Goal: Task Accomplishment & Management: Manage account settings

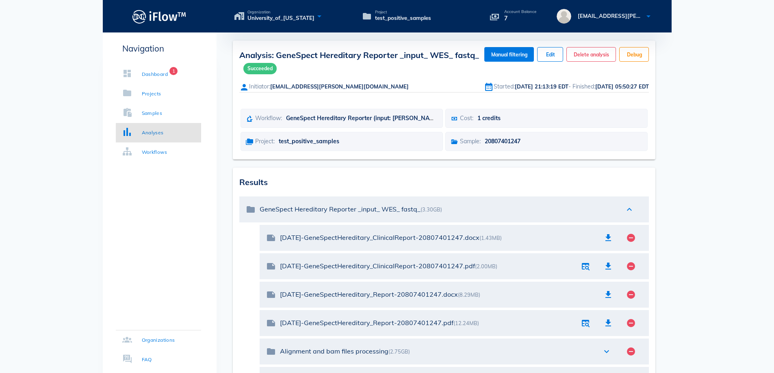
scroll to position [65, 0]
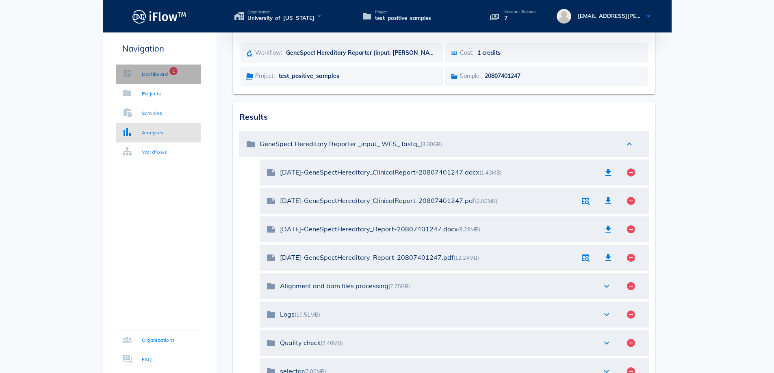
click at [154, 71] on div "Dashboard" at bounding box center [155, 74] width 26 height 8
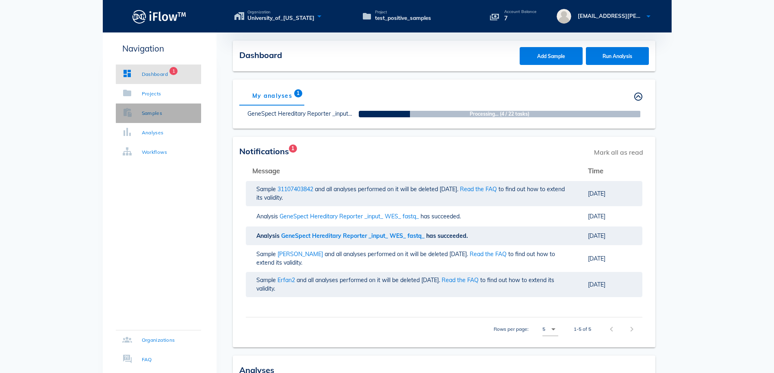
click at [168, 114] on link "Samples" at bounding box center [158, 114] width 85 height 20
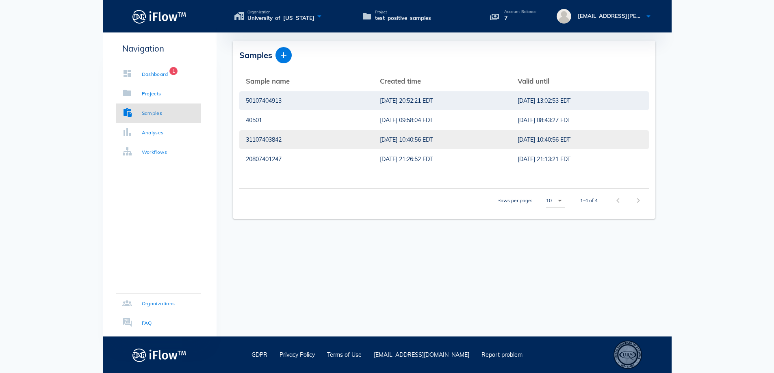
click at [391, 141] on div "[DATE] 10:40:56 EDT" at bounding box center [442, 139] width 125 height 19
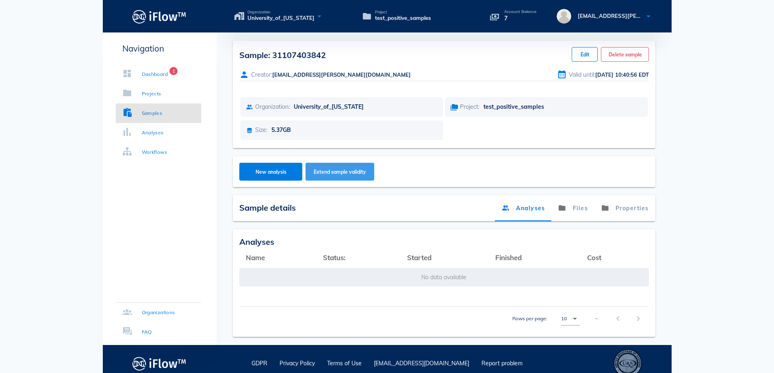
click at [359, 169] on span "Extend sample validity" at bounding box center [339, 172] width 53 height 6
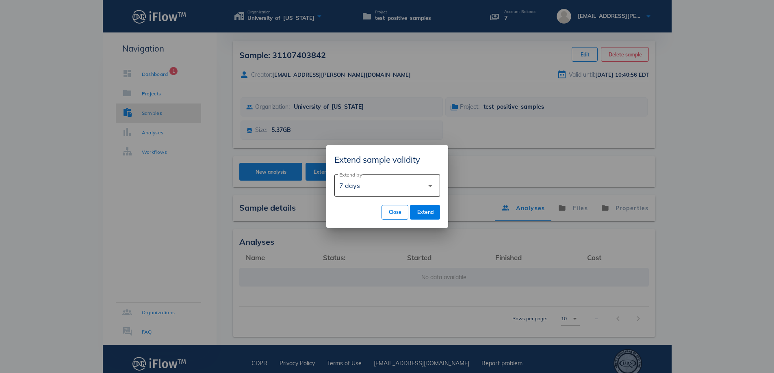
click at [421, 187] on div "7 days" at bounding box center [381, 186] width 85 height 20
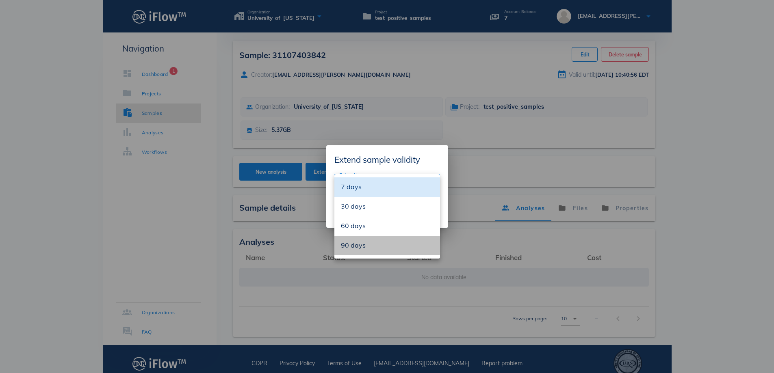
click at [375, 249] on div "90 days" at bounding box center [387, 246] width 93 height 8
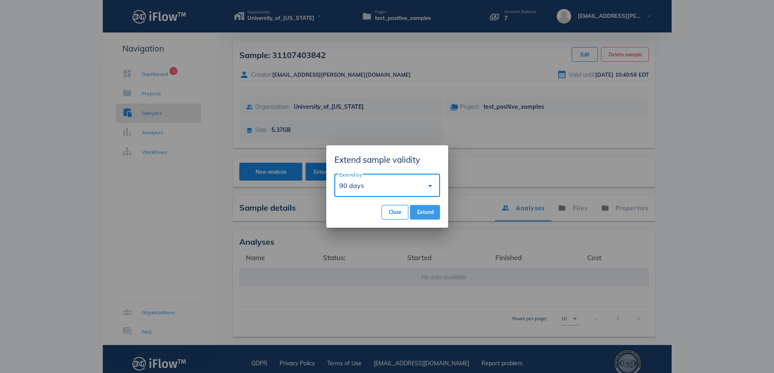
click at [417, 210] on span "Extend" at bounding box center [425, 212] width 17 height 6
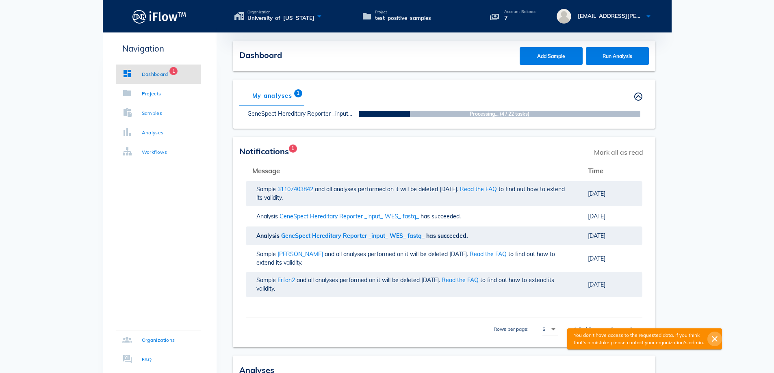
click at [716, 341] on icon "close" at bounding box center [715, 339] width 10 height 10
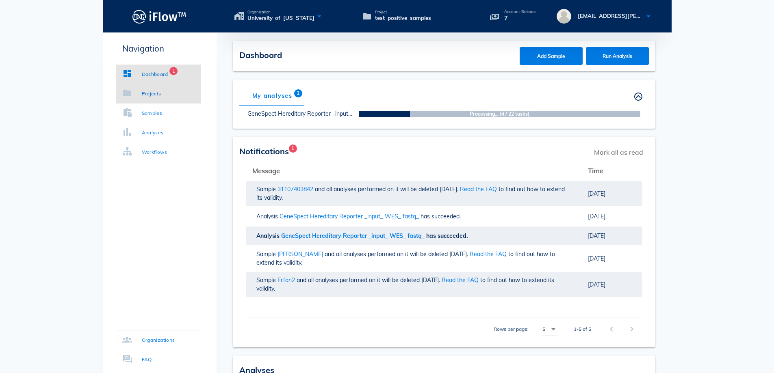
click at [156, 89] on link "Projects" at bounding box center [158, 94] width 85 height 20
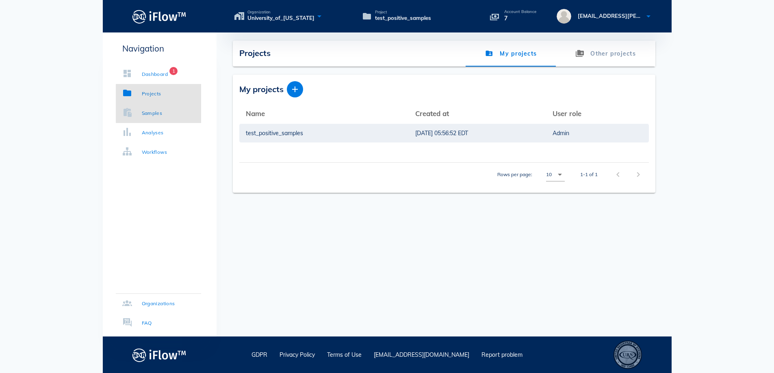
click at [150, 113] on div "Samples" at bounding box center [152, 113] width 21 height 8
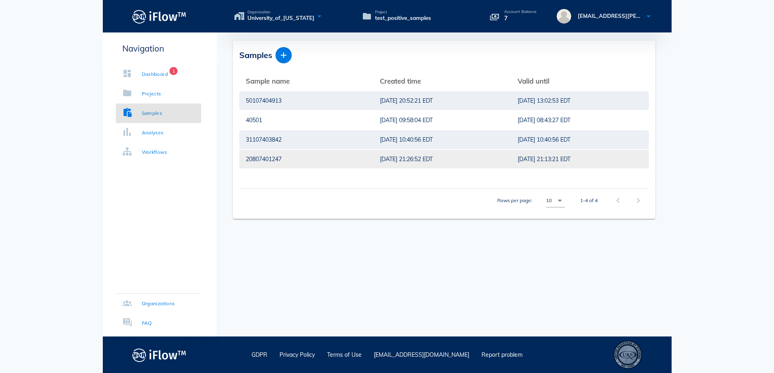
click at [373, 161] on td "[DATE] 21:26:52 EDT" at bounding box center [442, 160] width 138 height 20
click at [275, 161] on div "20807401247" at bounding box center [306, 159] width 121 height 19
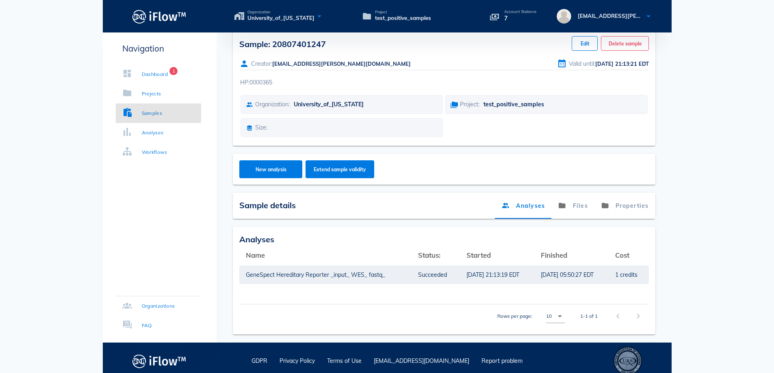
scroll to position [17, 0]
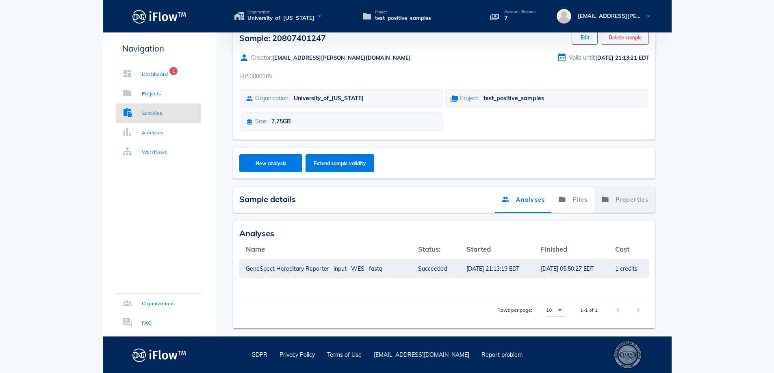
click at [629, 201] on link "Properties" at bounding box center [625, 200] width 61 height 26
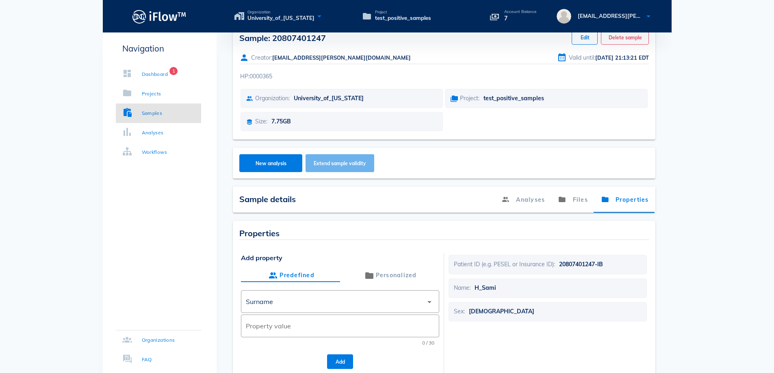
click at [328, 163] on span "Extend sample validity" at bounding box center [339, 164] width 53 height 6
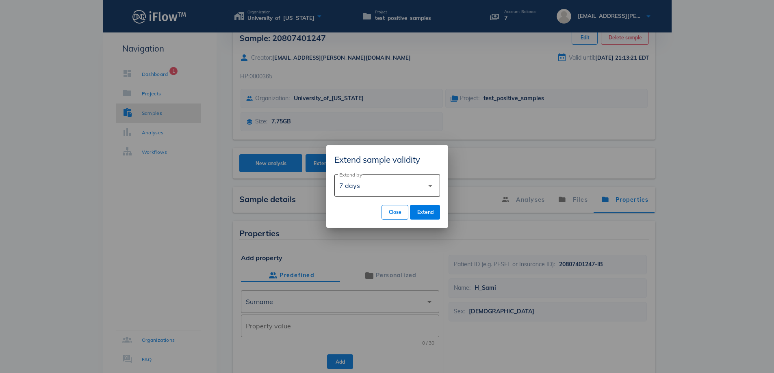
click at [430, 189] on icon "arrow_drop_down" at bounding box center [430, 186] width 10 height 10
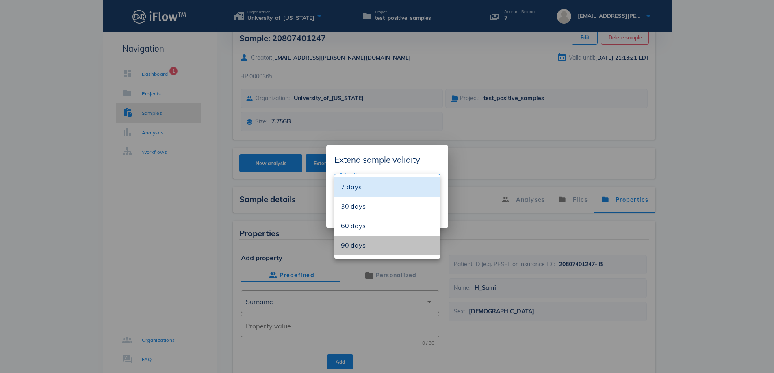
click at [360, 247] on div "90 days" at bounding box center [387, 246] width 93 height 8
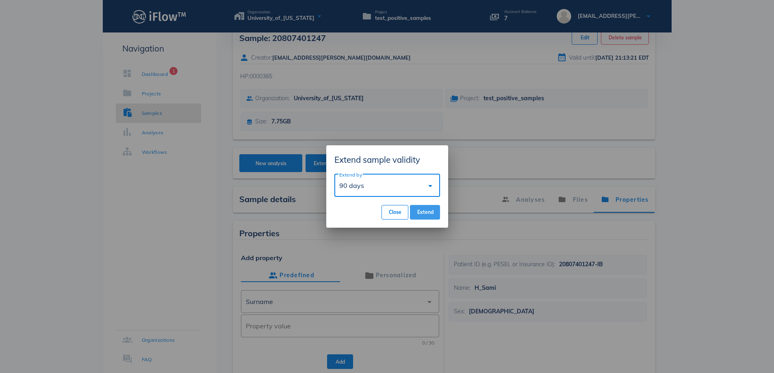
click at [428, 213] on span "Extend" at bounding box center [425, 212] width 17 height 6
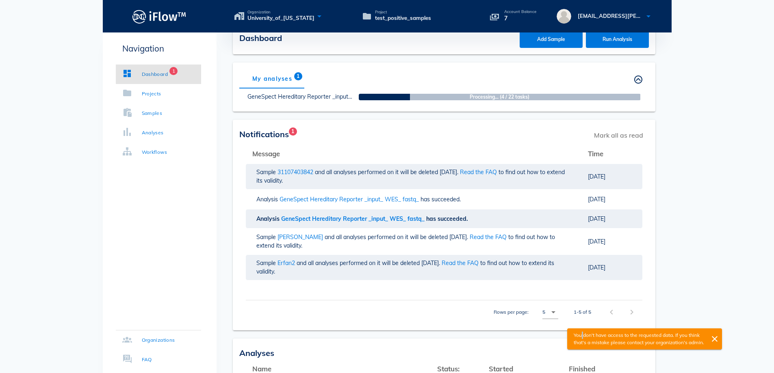
drag, startPoint x: 577, startPoint y: 335, endPoint x: 581, endPoint y: 337, distance: 4.2
click at [581, 337] on p "You don't have access to the requested data. If you think that's a mistake plea…" at bounding box center [639, 339] width 137 height 15
click at [717, 237] on body "Organization University_of_[US_STATE] Project test_positive_samples Account Bal…" at bounding box center [387, 372] width 774 height 779
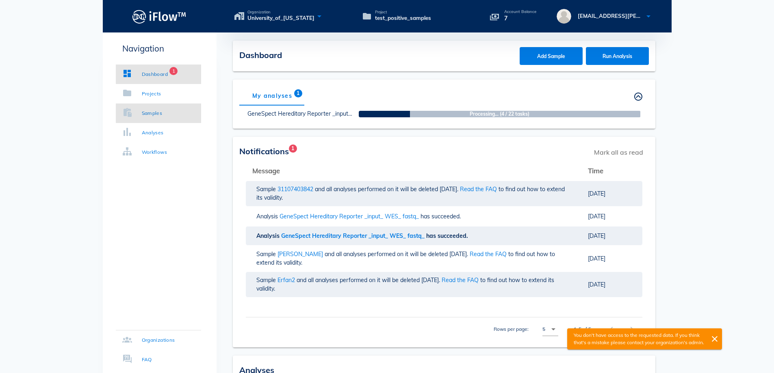
click at [151, 117] on div "Samples" at bounding box center [152, 113] width 21 height 8
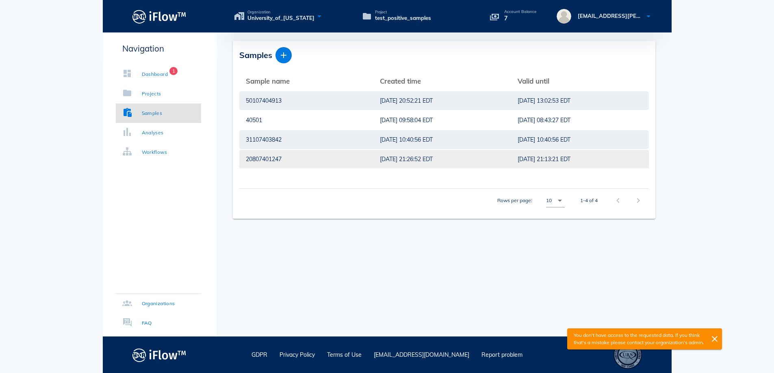
click at [380, 155] on div "[DATE] 21:26:52 EDT" at bounding box center [442, 159] width 125 height 19
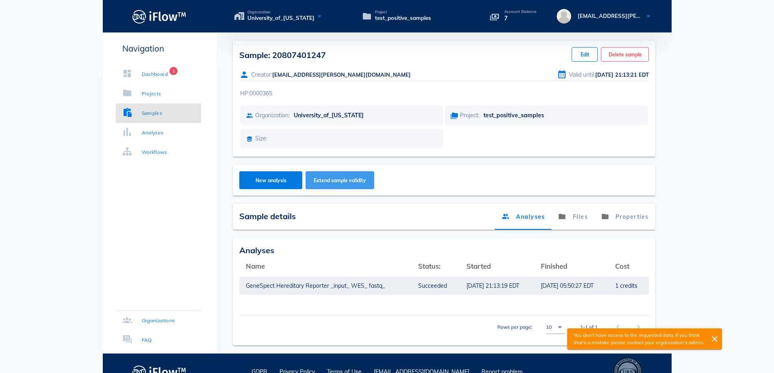
click at [344, 184] on button "Extend sample validity" at bounding box center [340, 180] width 69 height 18
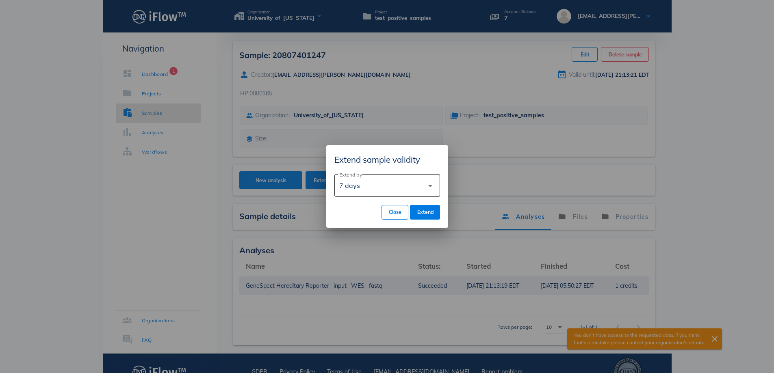
click at [425, 188] on icon "arrow_drop_down" at bounding box center [430, 186] width 10 height 10
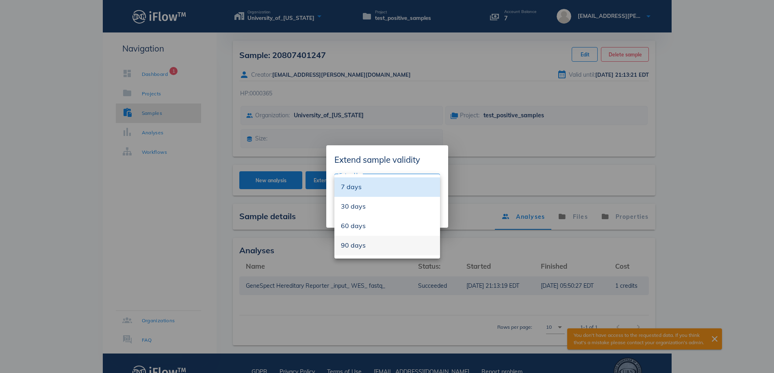
click at [384, 248] on div "90 days" at bounding box center [387, 246] width 93 height 8
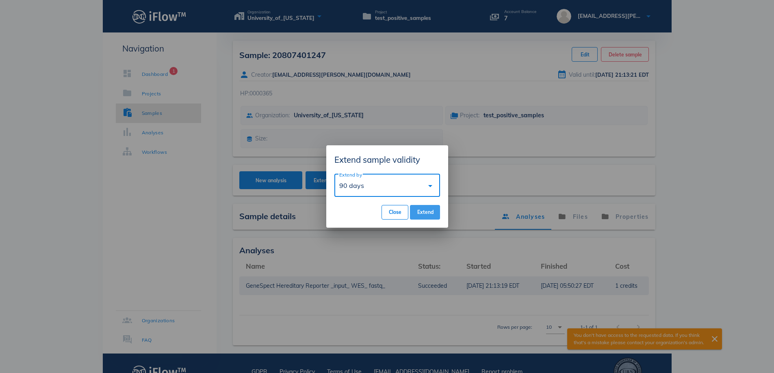
click at [422, 209] on span "Extend" at bounding box center [425, 212] width 17 height 6
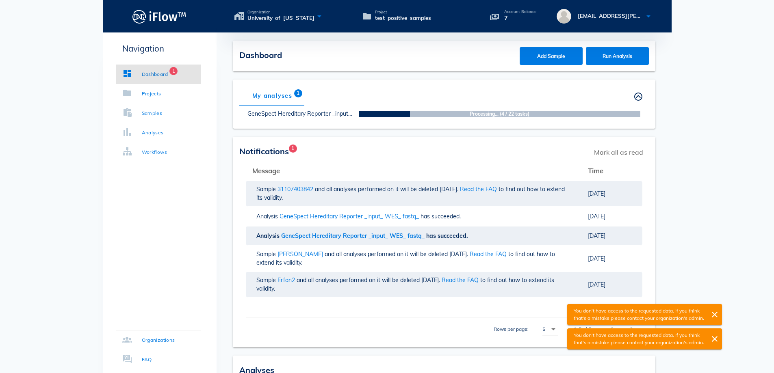
click at [273, 150] on span "Notifications 1" at bounding box center [264, 151] width 50 height 10
click at [161, 95] on link "Projects" at bounding box center [158, 94] width 85 height 20
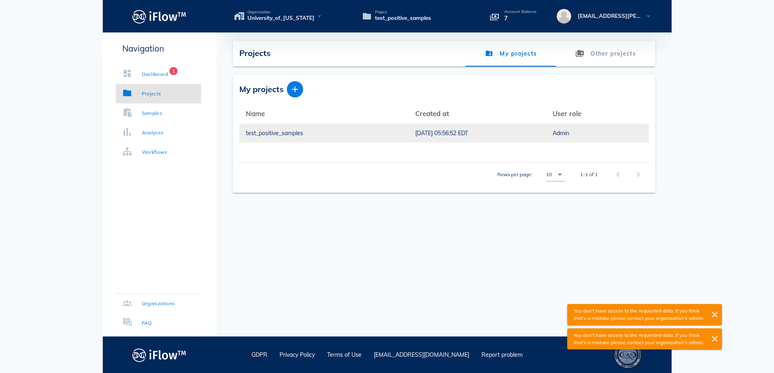
click at [339, 138] on div "test_positive_samples" at bounding box center [324, 133] width 156 height 19
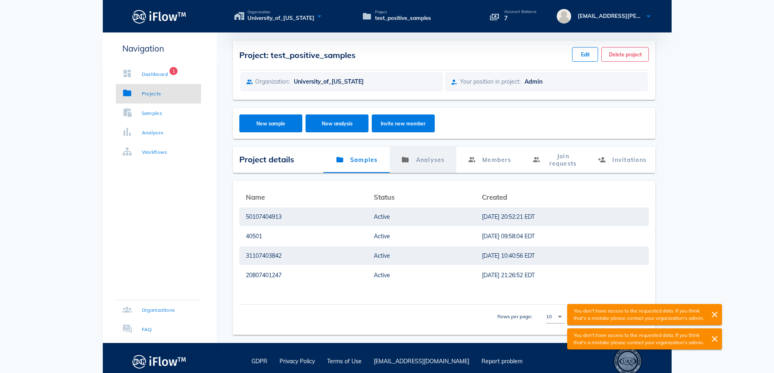
click at [437, 157] on link "Analyses" at bounding box center [423, 160] width 66 height 26
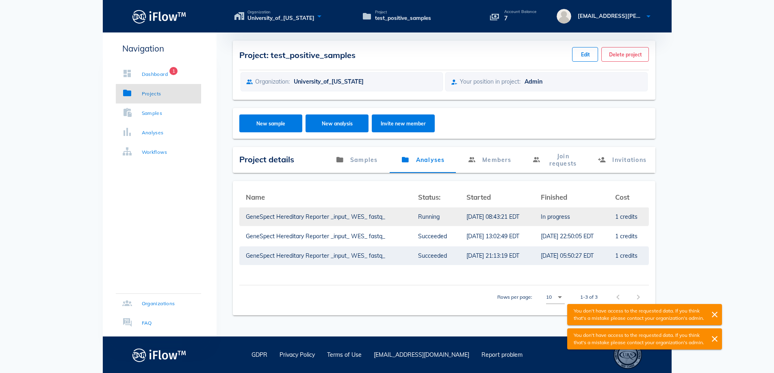
click at [418, 219] on div "Running" at bounding box center [435, 217] width 35 height 19
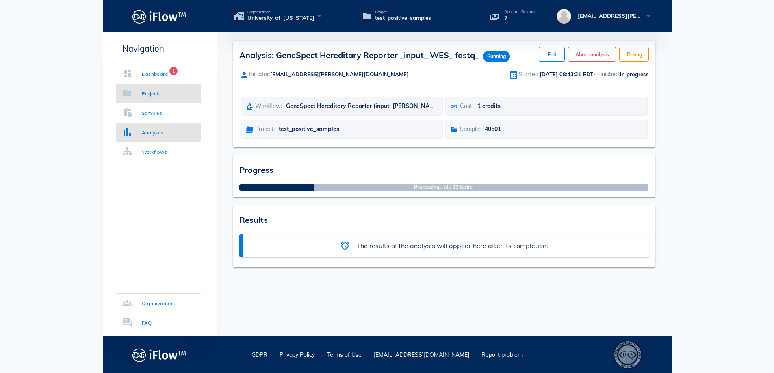
click at [145, 94] on div "Projects" at bounding box center [152, 94] width 20 height 8
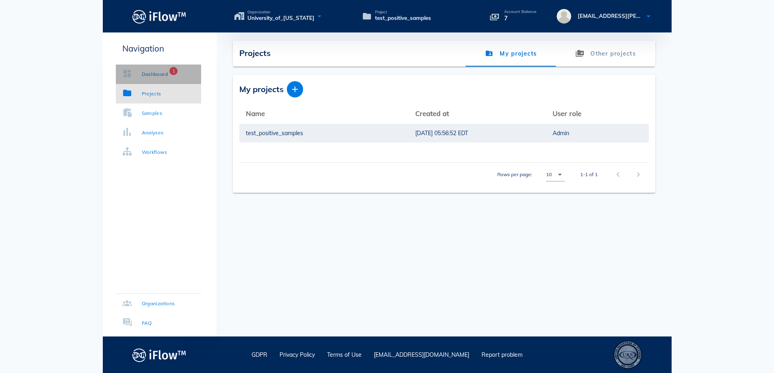
click at [142, 78] on link "Dashboard 1" at bounding box center [158, 75] width 85 height 20
